Goal: Check status

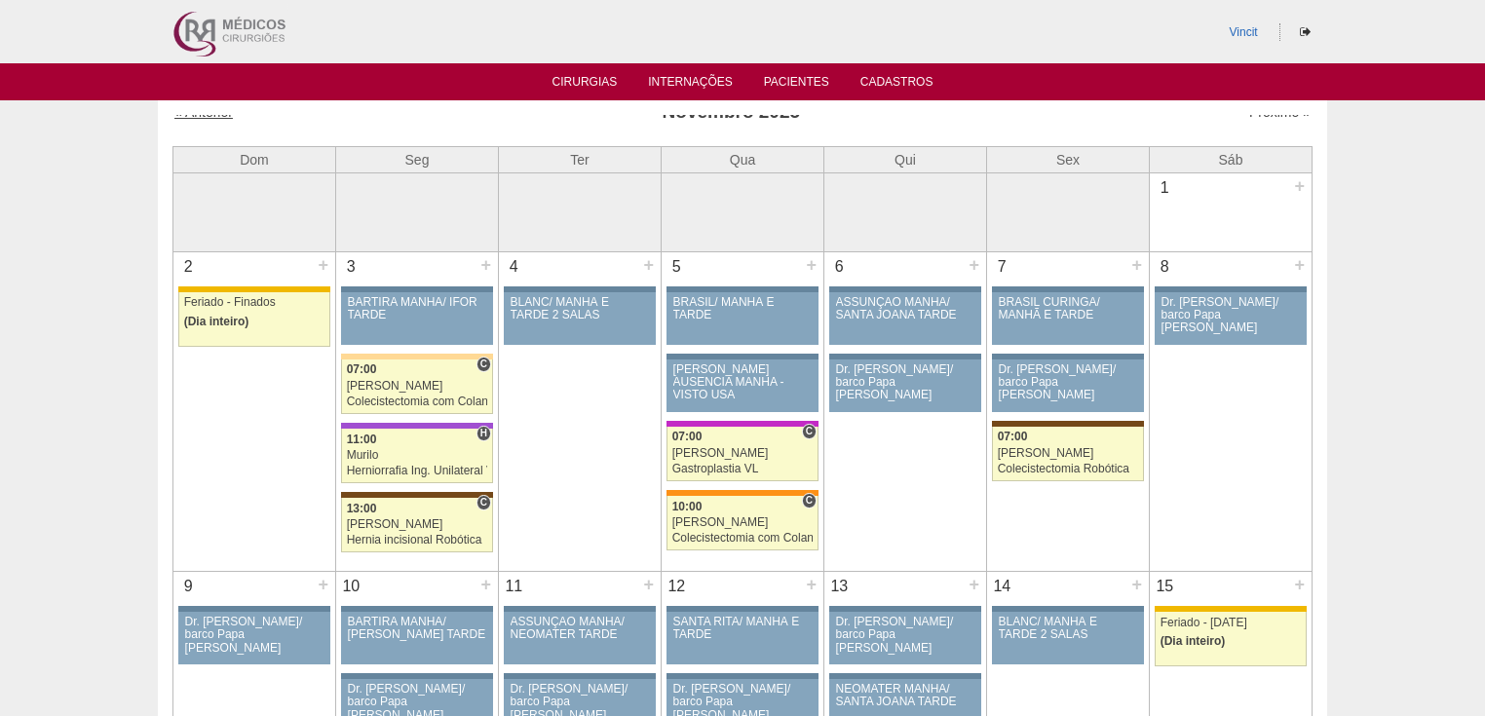
click at [203, 117] on link "« Anterior" at bounding box center [203, 112] width 58 height 16
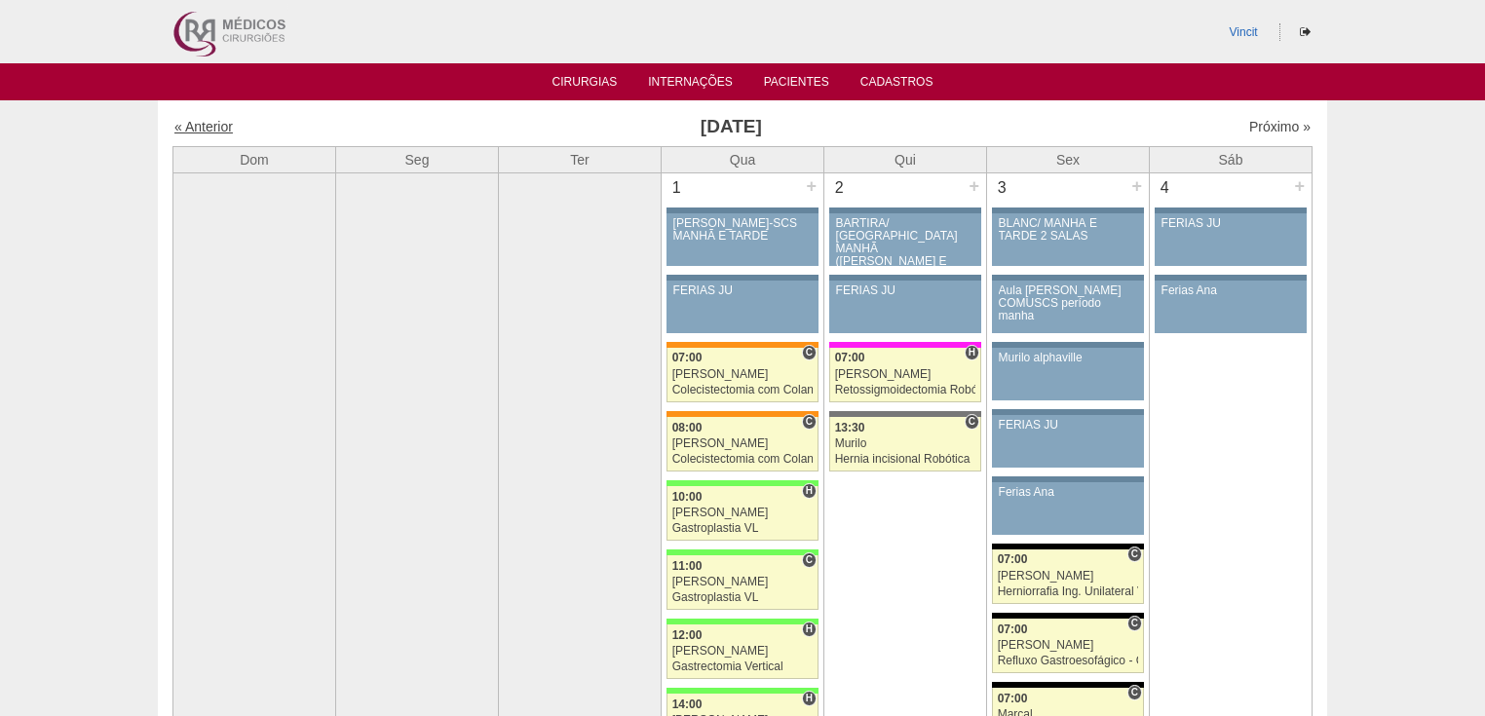
click at [203, 125] on link "« Anterior" at bounding box center [203, 127] width 58 height 16
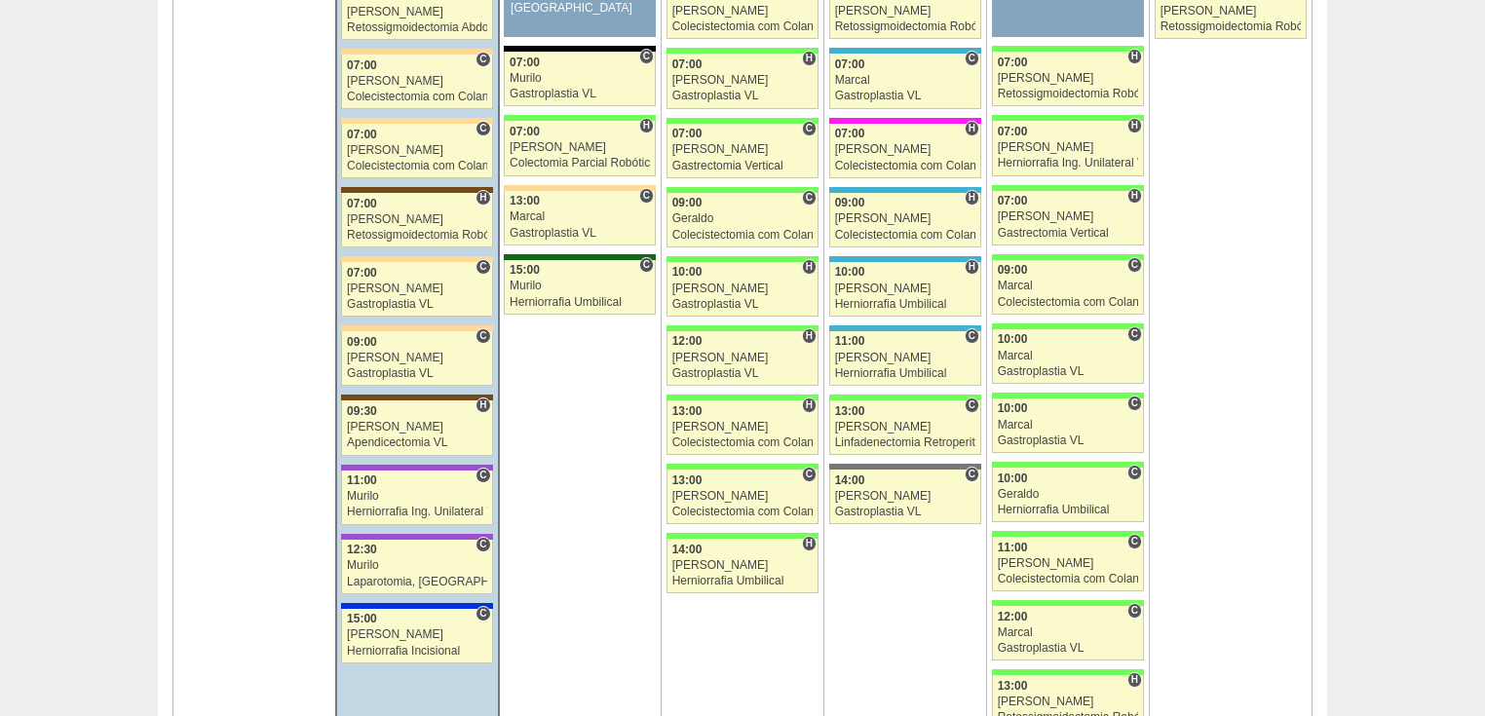
scroll to position [2806, 0]
